Goal: Transaction & Acquisition: Subscribe to service/newsletter

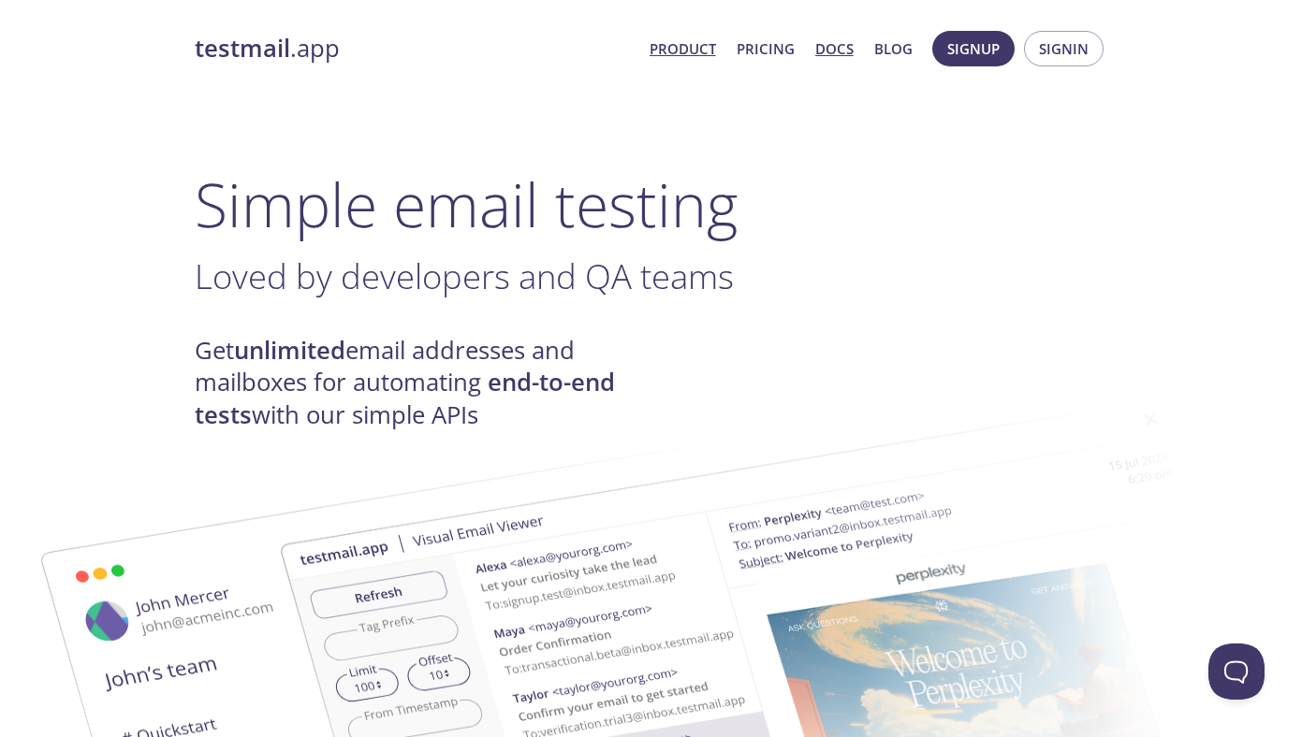
click at [831, 46] on link "Docs" at bounding box center [834, 48] width 38 height 24
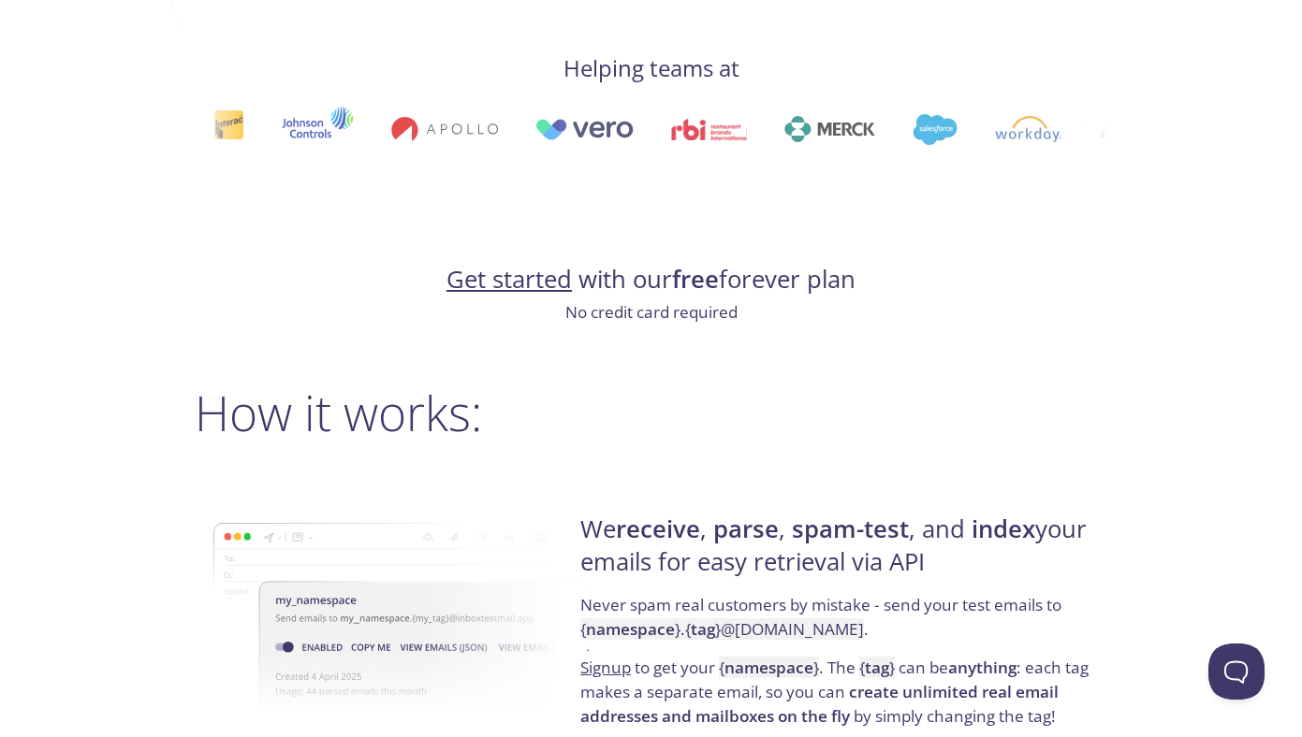
scroll to position [1022, 0]
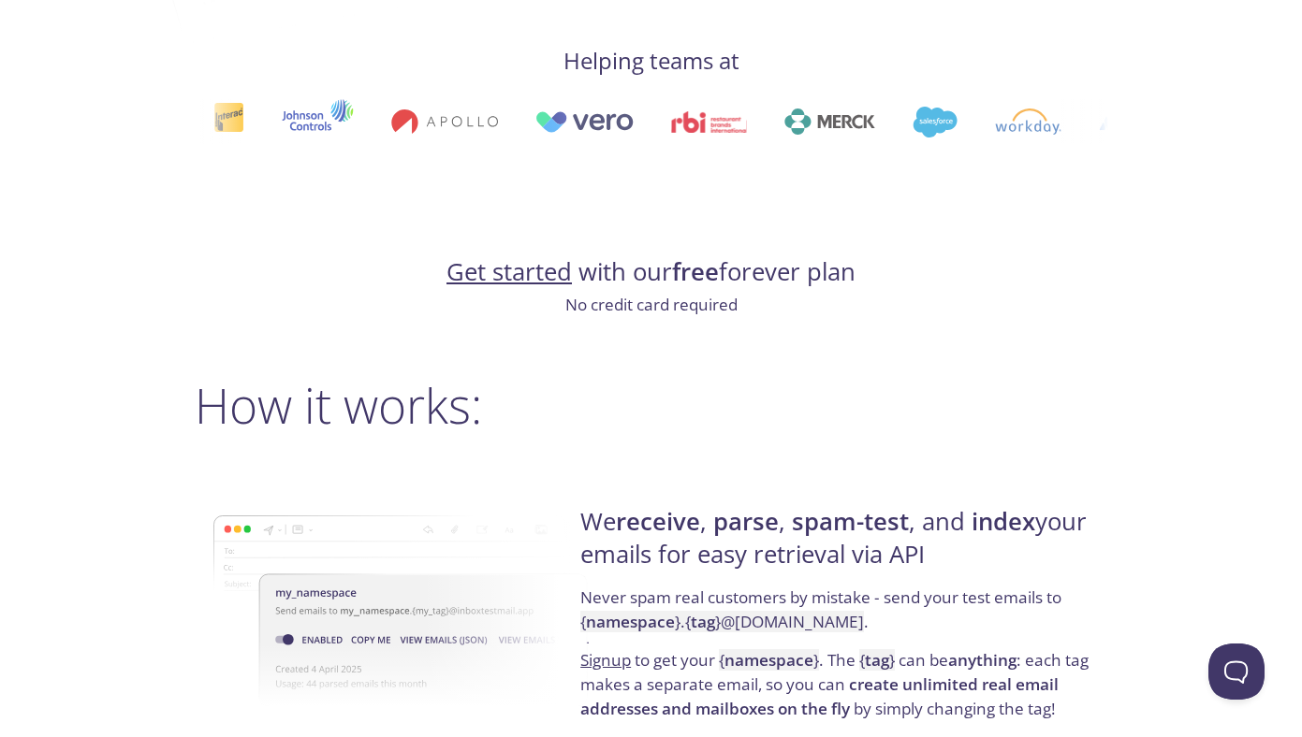
click at [494, 275] on link "Get started" at bounding box center [508, 271] width 125 height 33
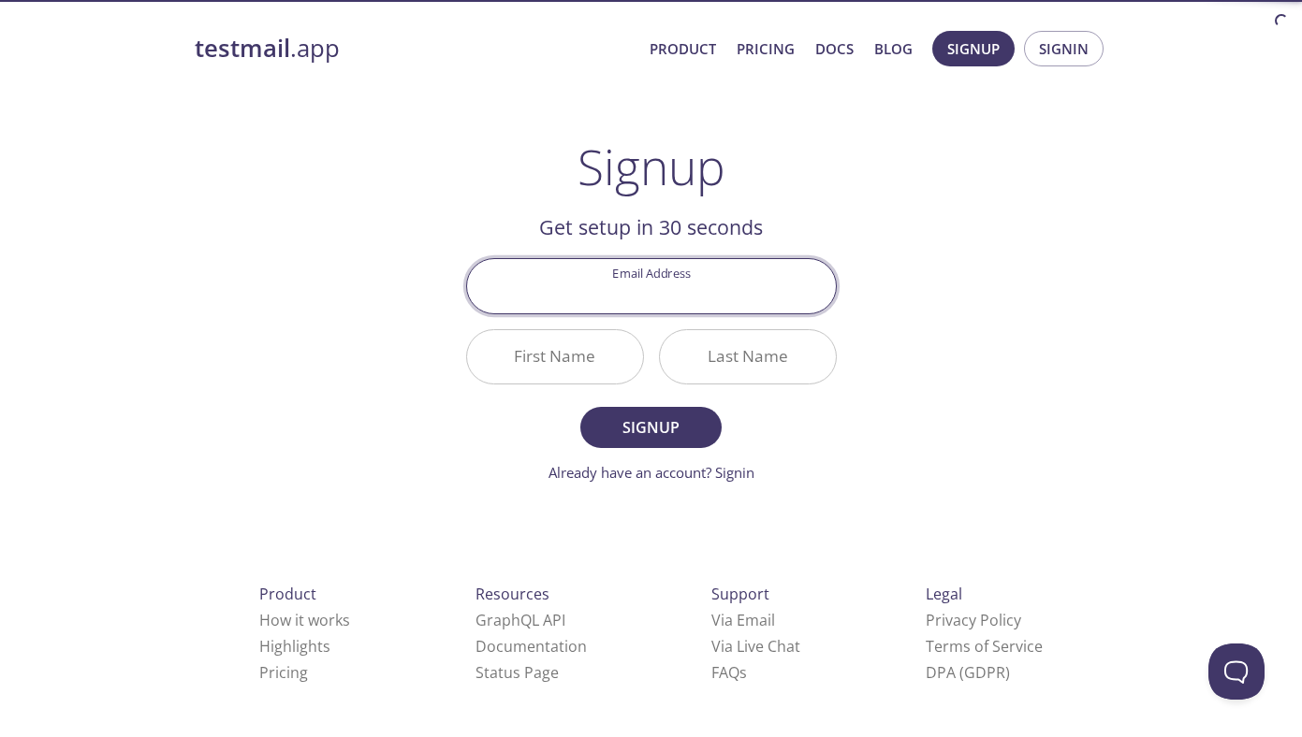
click at [657, 292] on input "Email Address" at bounding box center [651, 285] width 369 height 53
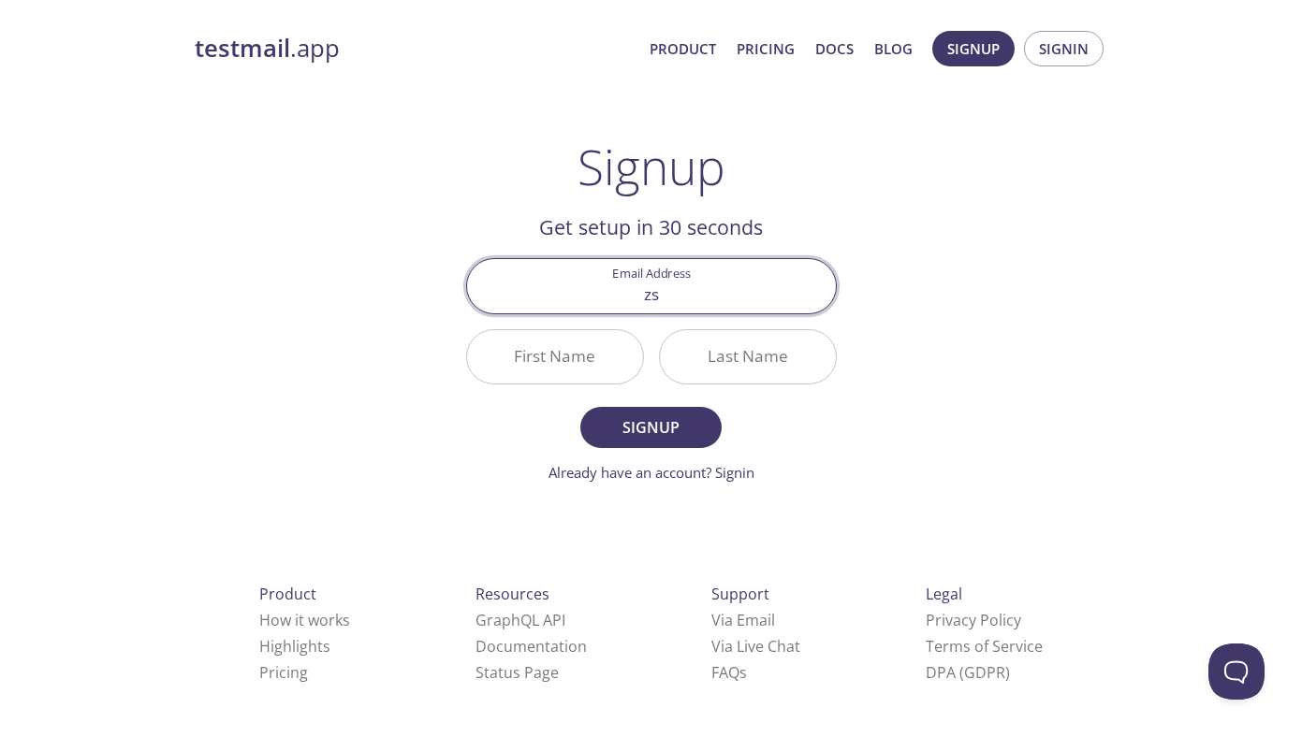
type input "zsofia.jordan@colossyan.com"
click at [568, 357] on input "First Name" at bounding box center [555, 356] width 176 height 53
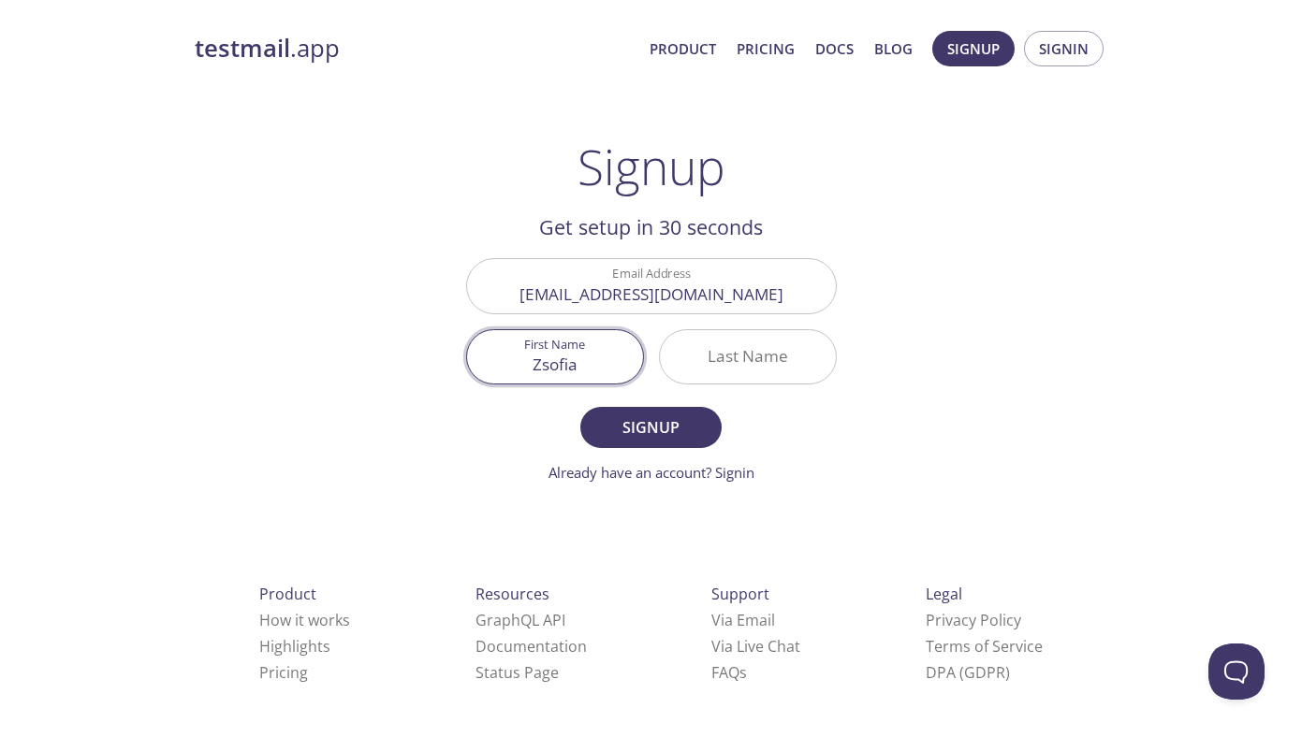
type input "Zsofia"
click at [718, 351] on input "Last Name" at bounding box center [748, 356] width 176 height 53
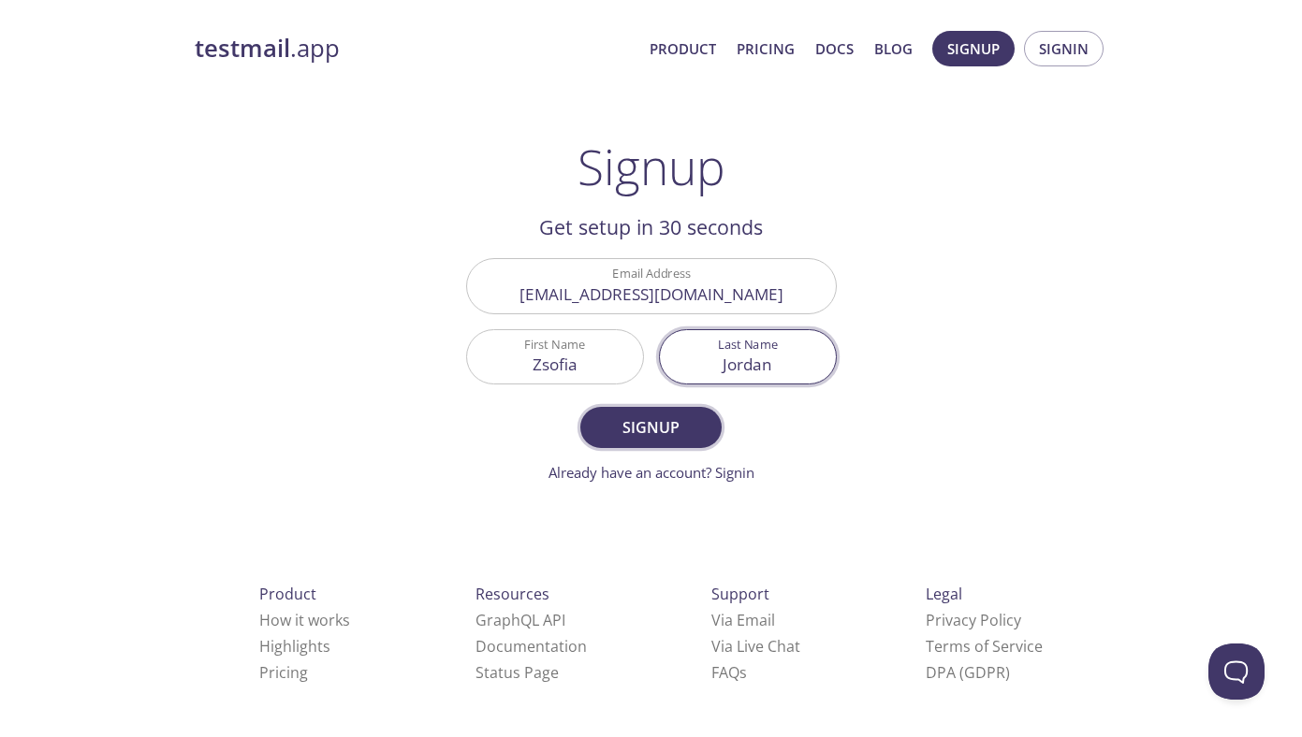
type input "Jordan"
click at [664, 437] on span "Signup" at bounding box center [650, 428] width 99 height 26
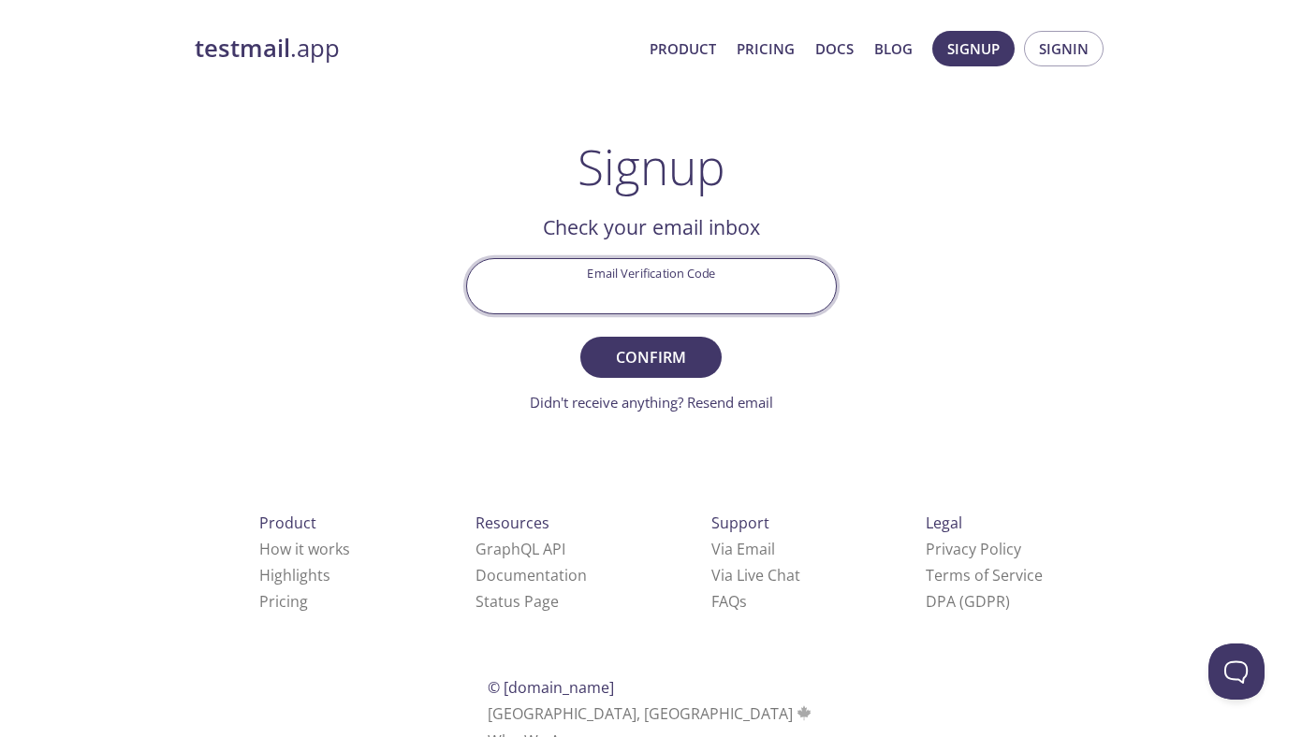
click at [702, 278] on input "Email Verification Code" at bounding box center [651, 285] width 369 height 53
paste input "VZEK334"
type input "VZEK334"
click at [665, 356] on span "Confirm" at bounding box center [650, 357] width 99 height 26
